Goal: Task Accomplishment & Management: Use online tool/utility

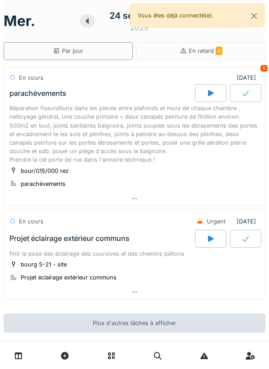
click at [206, 232] on div at bounding box center [210, 239] width 31 height 18
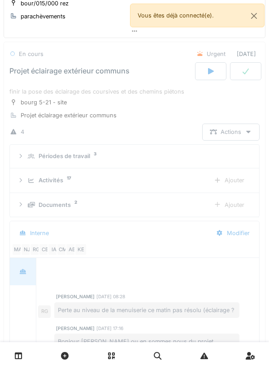
scroll to position [173, 0]
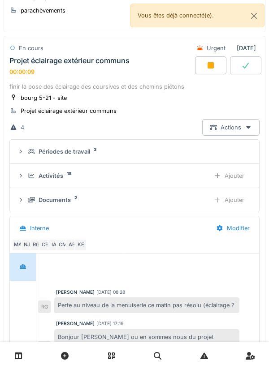
click at [223, 175] on div "Ajouter" at bounding box center [229, 175] width 46 height 17
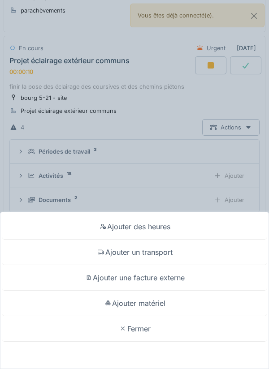
click at [189, 303] on div "Ajouter matériel" at bounding box center [134, 303] width 264 height 26
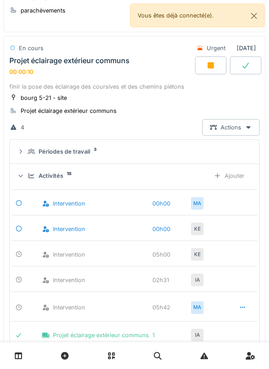
click at [196, 303] on div "MA" at bounding box center [197, 307] width 13 height 13
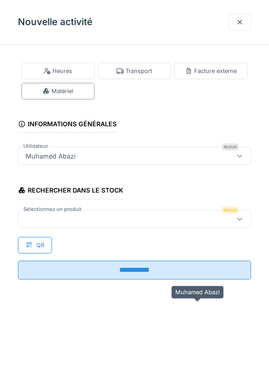
click at [239, 220] on icon at bounding box center [239, 219] width 7 height 6
click at [243, 23] on div at bounding box center [239, 22] width 22 height 17
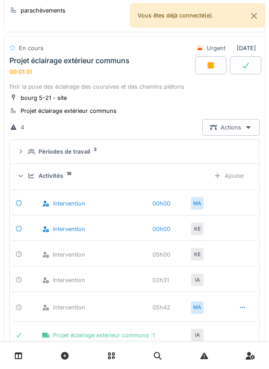
click at [223, 172] on div "Ajouter" at bounding box center [229, 175] width 46 height 17
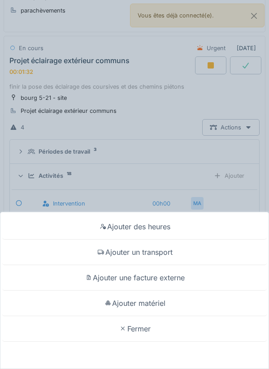
click at [195, 301] on div "Ajouter matériel" at bounding box center [134, 303] width 264 height 26
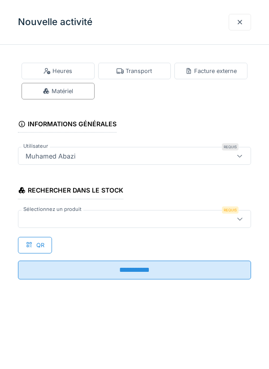
click at [240, 217] on icon at bounding box center [239, 219] width 7 height 6
